Goal: Find specific page/section

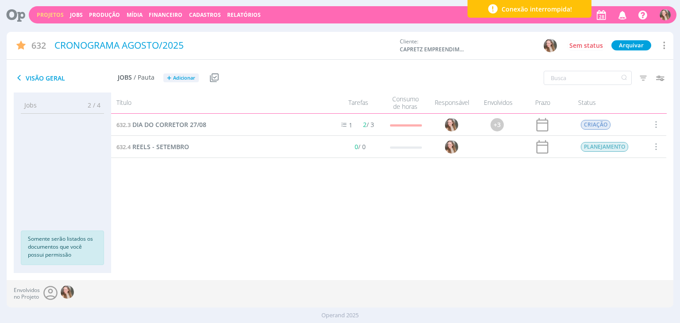
click at [43, 16] on link "Projetos" at bounding box center [50, 15] width 27 height 8
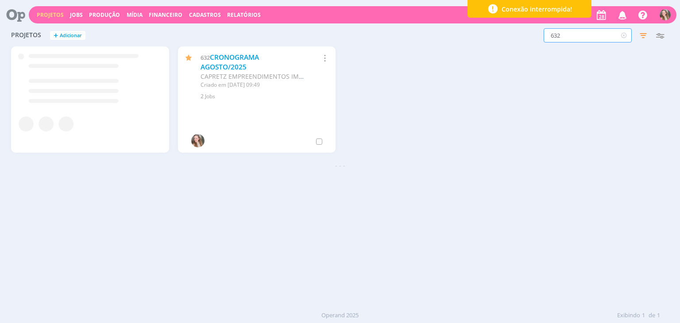
drag, startPoint x: 561, startPoint y: 34, endPoint x: 545, endPoint y: 36, distance: 15.2
click at [545, 36] on input "632" at bounding box center [588, 35] width 88 height 14
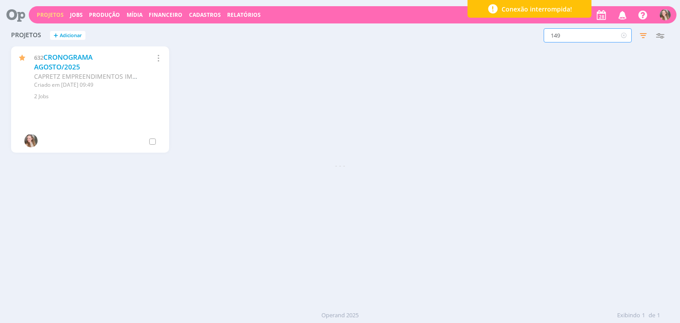
type input "149"
click at [102, 58] on link "SOLICITAÇÕES PONTUAIS" at bounding box center [84, 57] width 82 height 9
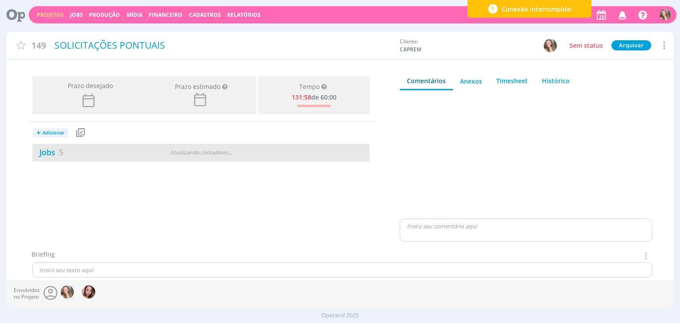
click at [174, 155] on div "Atualizando contadores . . ." at bounding box center [201, 153] width 108 height 8
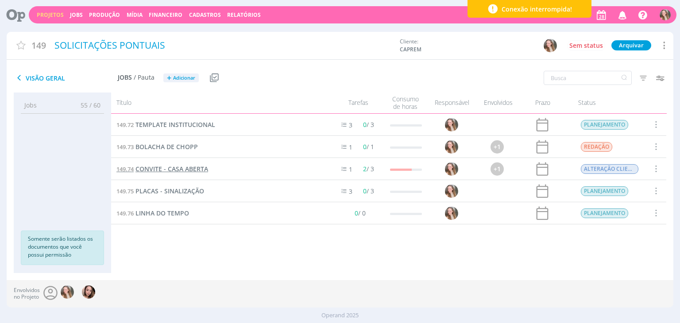
click at [172, 165] on span "CONVITE - CASA ABERTA" at bounding box center [171, 169] width 73 height 8
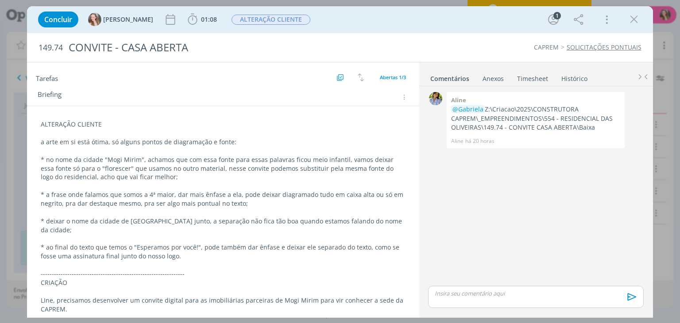
scroll to position [63, 0]
drag, startPoint x: 634, startPoint y: 25, endPoint x: 563, endPoint y: 4, distance: 74.1
click at [634, 25] on icon "dialog" at bounding box center [633, 19] width 13 height 13
